Goal: Task Accomplishment & Management: Manage account settings

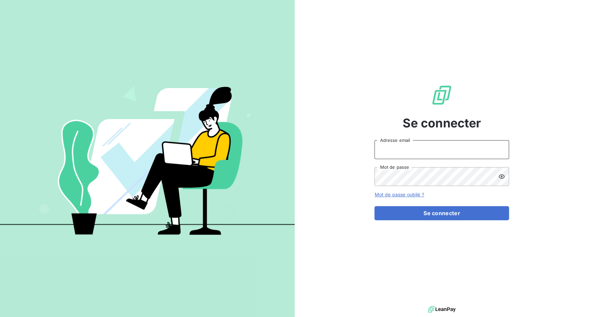
click at [402, 152] on input "Adresse email" at bounding box center [442, 149] width 135 height 19
drag, startPoint x: 398, startPoint y: 149, endPoint x: 433, endPoint y: 149, distance: 34.7
click at [433, 149] on input "admin@3dcelo" at bounding box center [442, 149] width 135 height 19
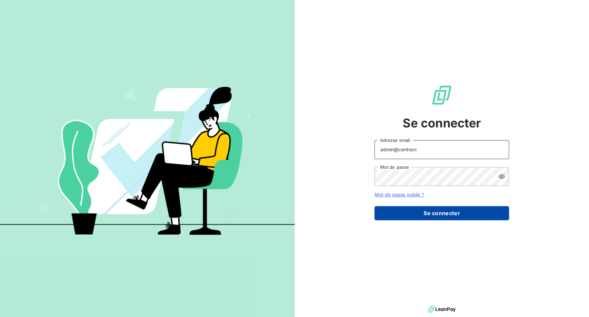
type input "admin@centrevi"
click at [425, 212] on button "Se connecter" at bounding box center [442, 213] width 135 height 14
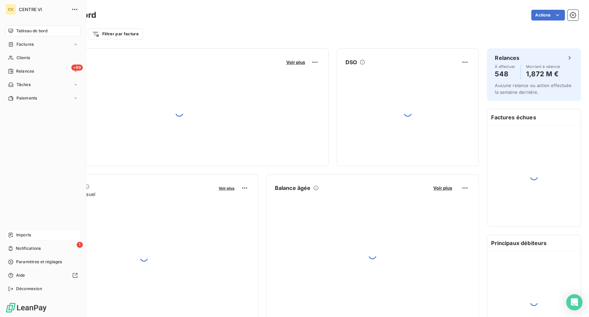
click at [15, 233] on div "Imports" at bounding box center [42, 235] width 75 height 11
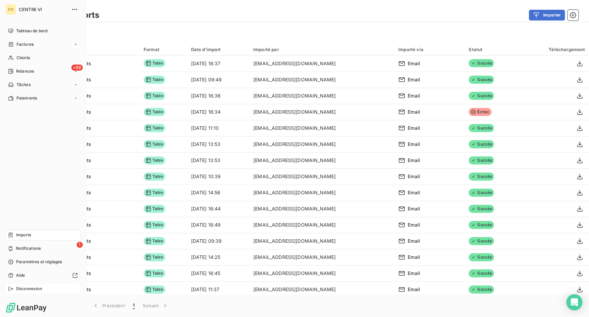
click at [8, 291] on div "Déconnexion" at bounding box center [42, 289] width 75 height 11
